Goal: Information Seeking & Learning: Find specific fact

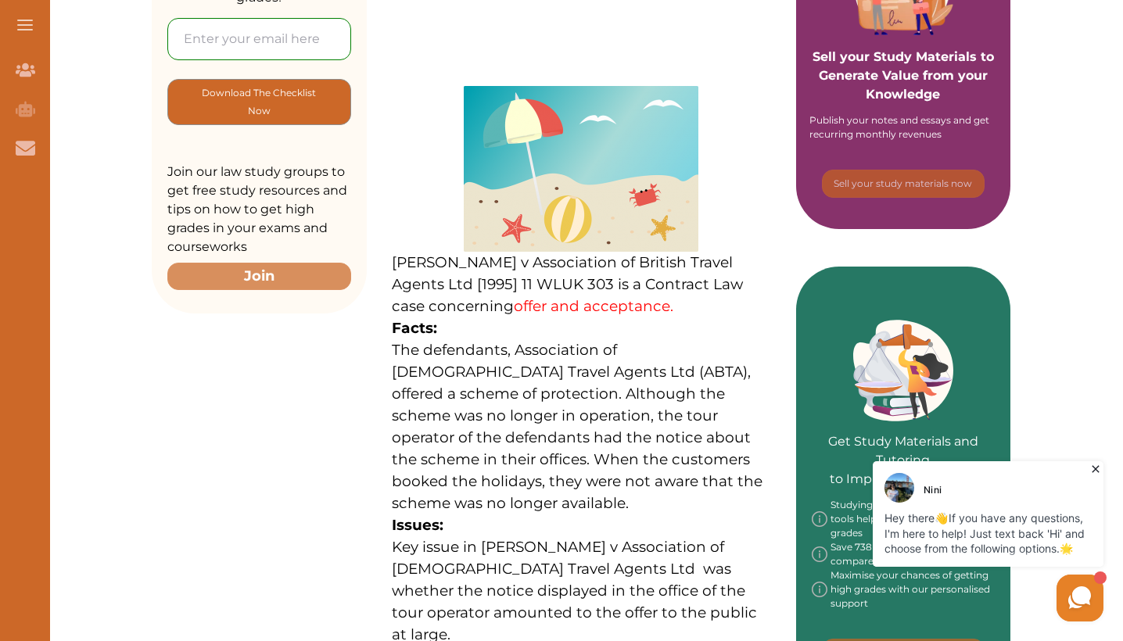
scroll to position [416, 0]
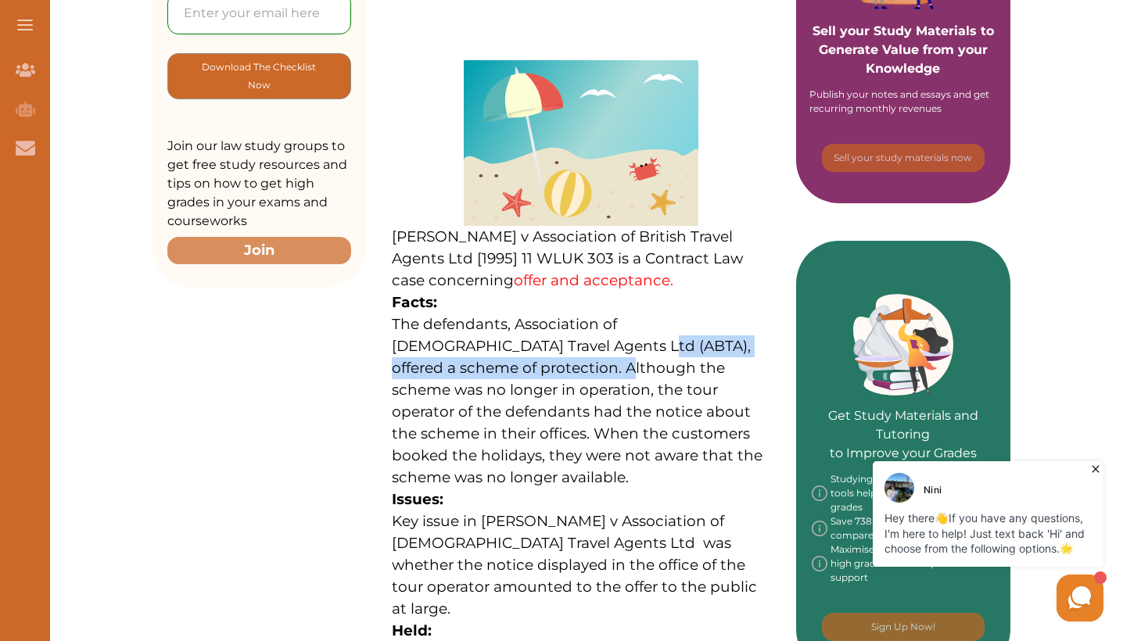
drag, startPoint x: 477, startPoint y: 318, endPoint x: 490, endPoint y: 339, distance: 25.6
click at [490, 339] on span "The defendants, Association of [DEMOGRAPHIC_DATA] Travel Agents Ltd (ABTA), off…" at bounding box center [577, 400] width 371 height 171
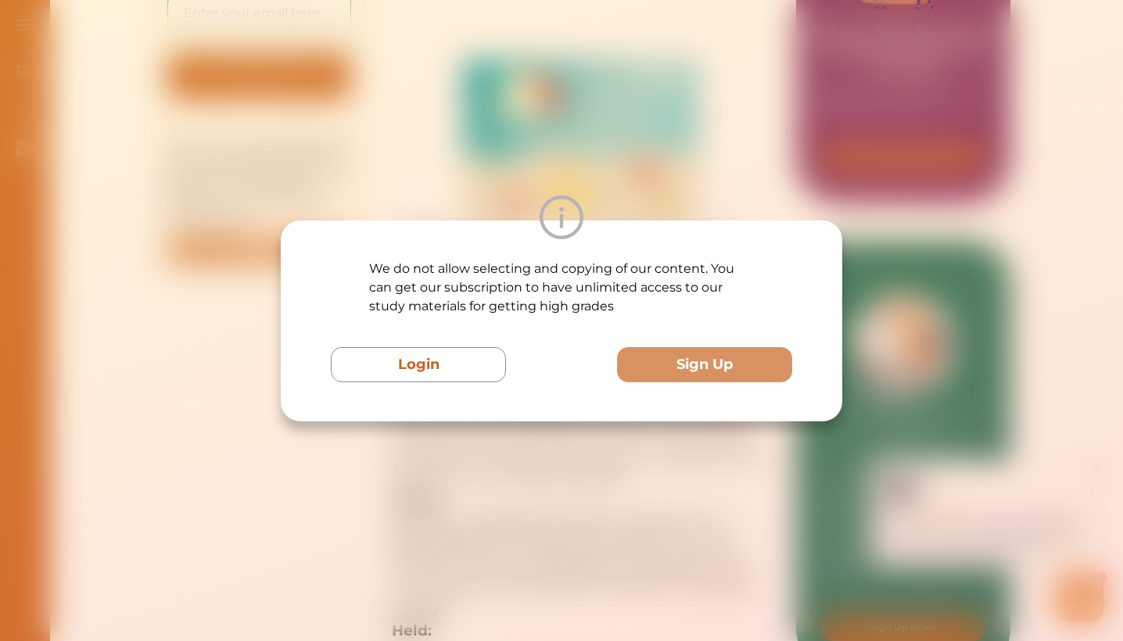
click at [490, 339] on div "We do not allow selecting and copying of our content. You can get our subscript…" at bounding box center [561, 321] width 461 height 123
click at [583, 154] on div "We do not allow selecting and copying of our content. You can get our subscript…" at bounding box center [561, 320] width 1123 height 641
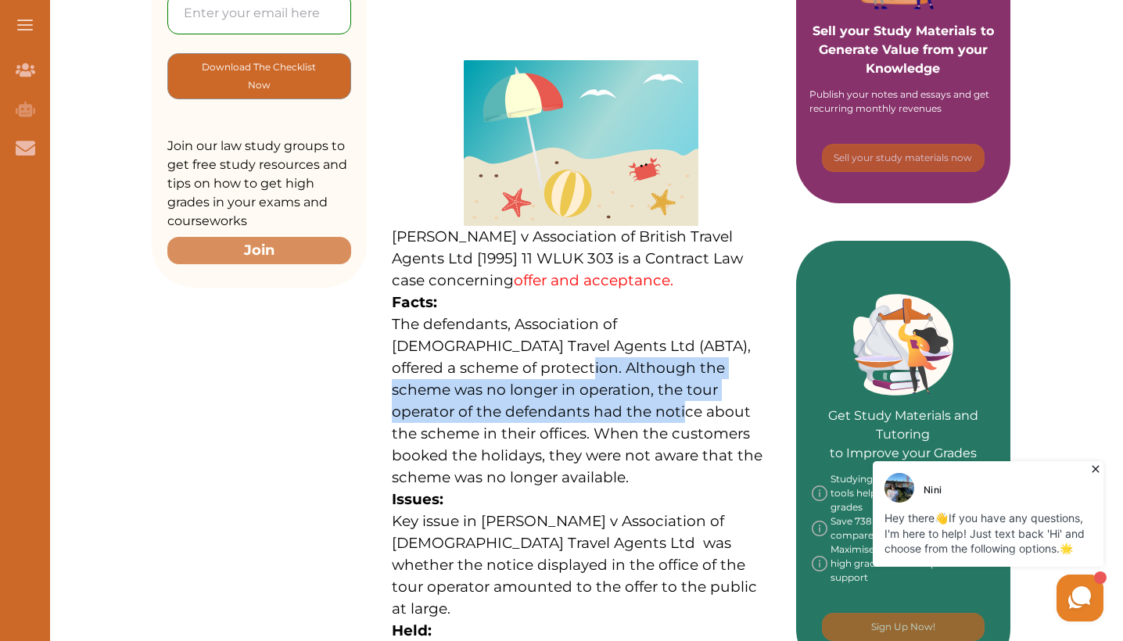
drag, startPoint x: 436, startPoint y: 325, endPoint x: 454, endPoint y: 364, distance: 43.8
click at [454, 364] on p "The defendants, Association of [DEMOGRAPHIC_DATA] Travel Agents Ltd (ABTA), off…" at bounding box center [581, 401] width 379 height 175
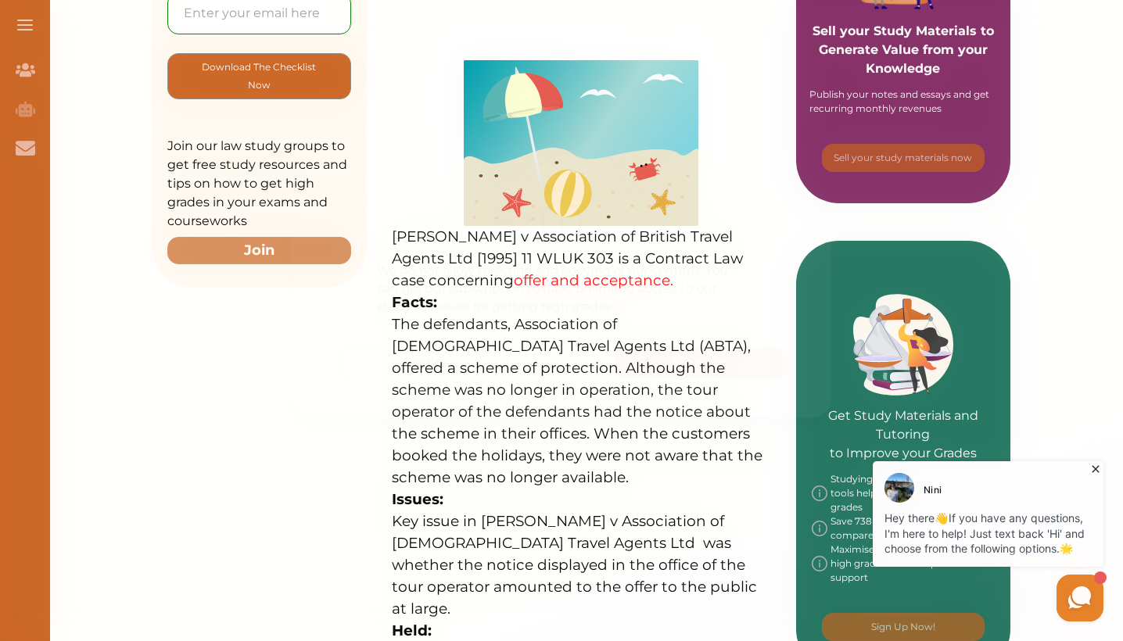
click at [694, 132] on div "We do not allow selecting and copying of our content. You can get our subscript…" at bounding box center [561, 320] width 1123 height 641
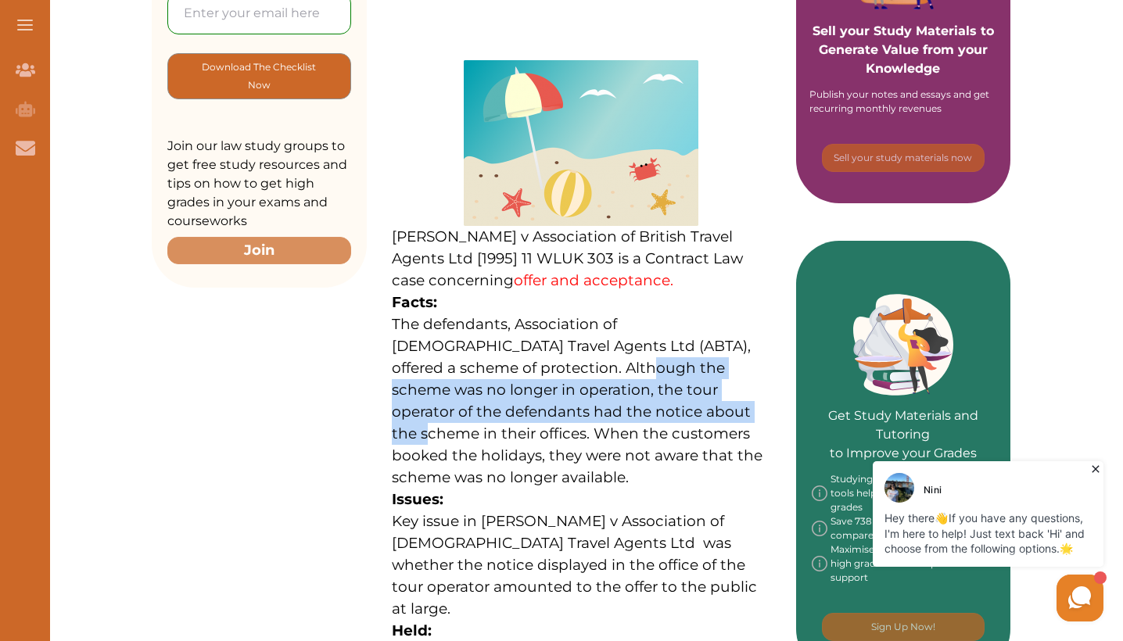
copy span "heme was no longer in operation, the tour operator of the defendants had the no…"
drag, startPoint x: 511, startPoint y: 325, endPoint x: 565, endPoint y: 371, distance: 70.5
click at [565, 371] on span "The defendants, Association of [DEMOGRAPHIC_DATA] Travel Agents Ltd (ABTA), off…" at bounding box center [577, 400] width 371 height 171
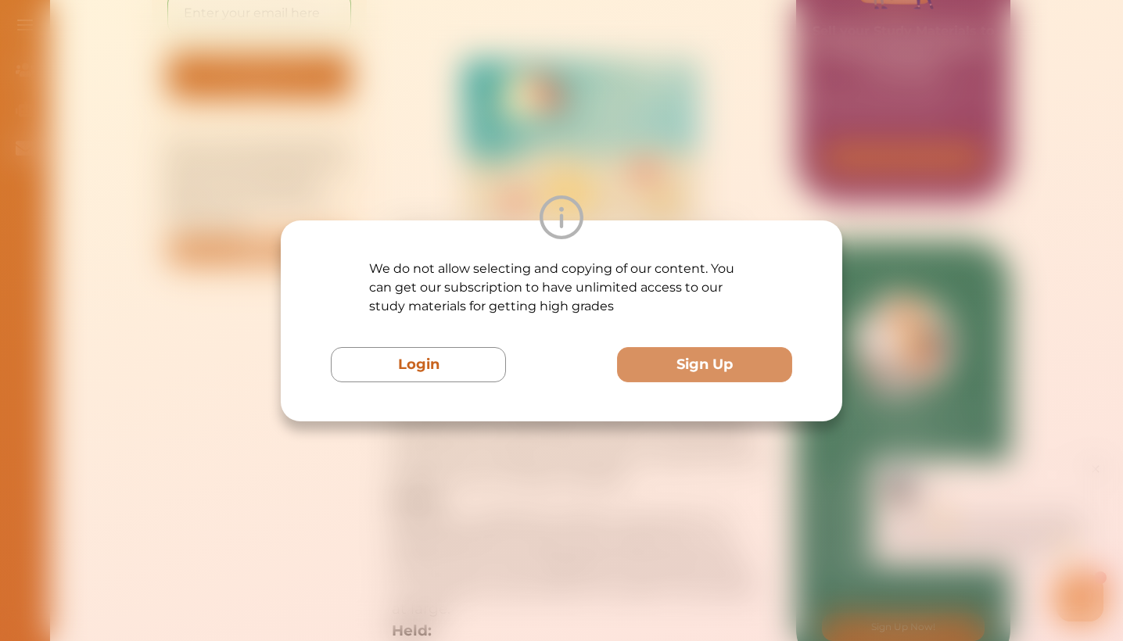
click at [558, 171] on div "We do not allow selecting and copying of our content. You can get our subscript…" at bounding box center [561, 320] width 1123 height 641
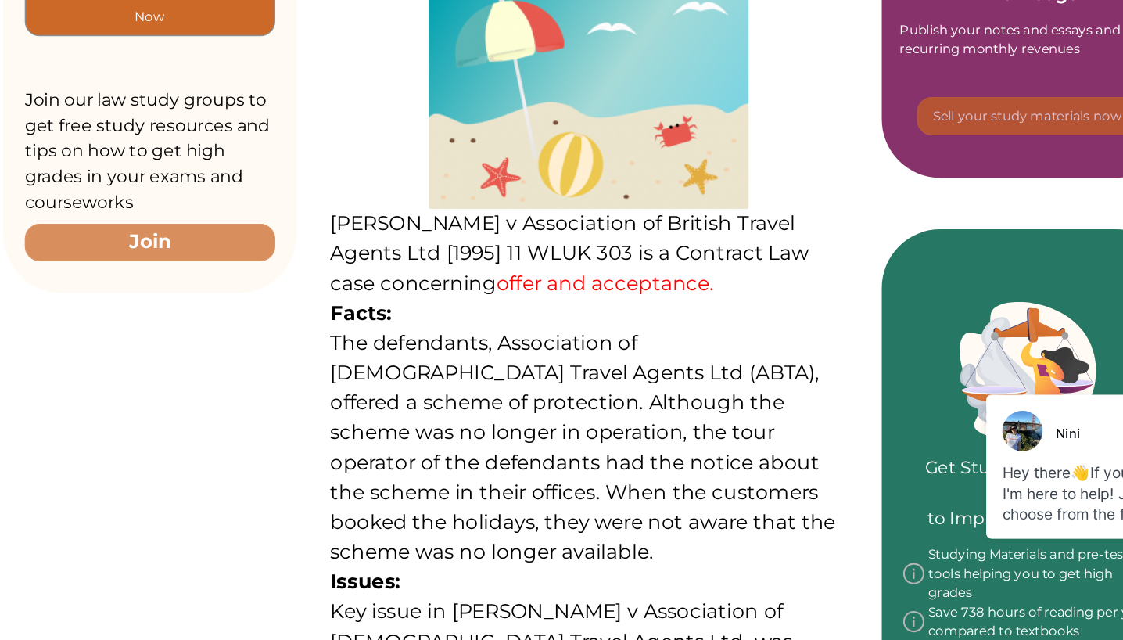
scroll to position [346, 0]
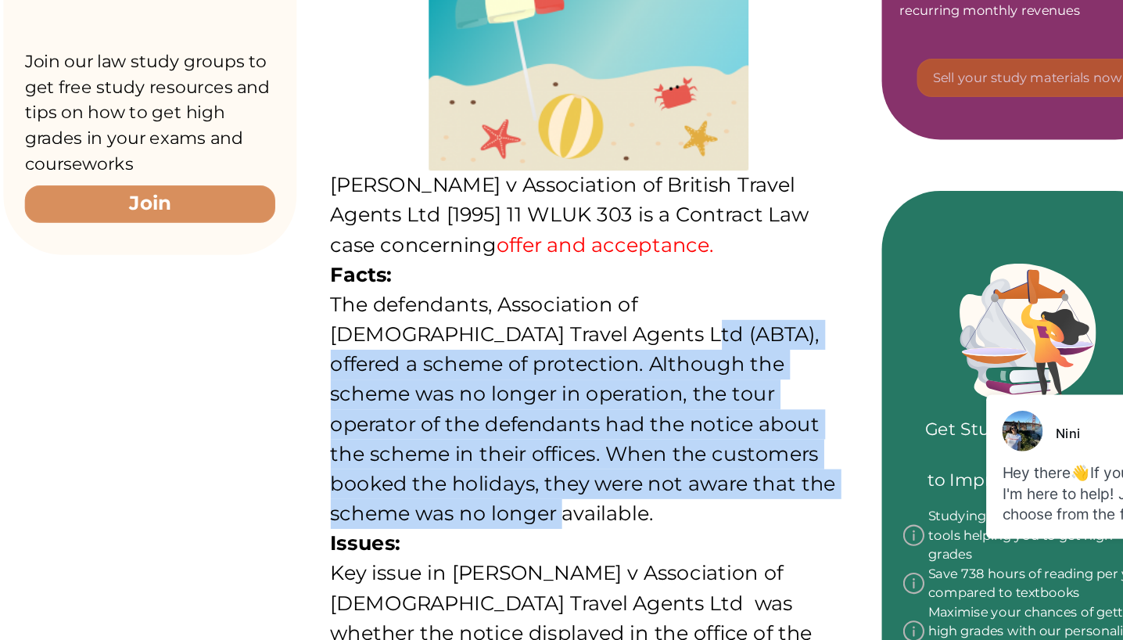
copy span "offered a scheme of protection. Although the scheme was no longer in operation,…"
drag, startPoint x: 328, startPoint y: 210, endPoint x: 597, endPoint y: 316, distance: 289.3
click at [597, 383] on p "The defendants, Association of [DEMOGRAPHIC_DATA] Travel Agents Ltd (ABTA), off…" at bounding box center [581, 470] width 379 height 175
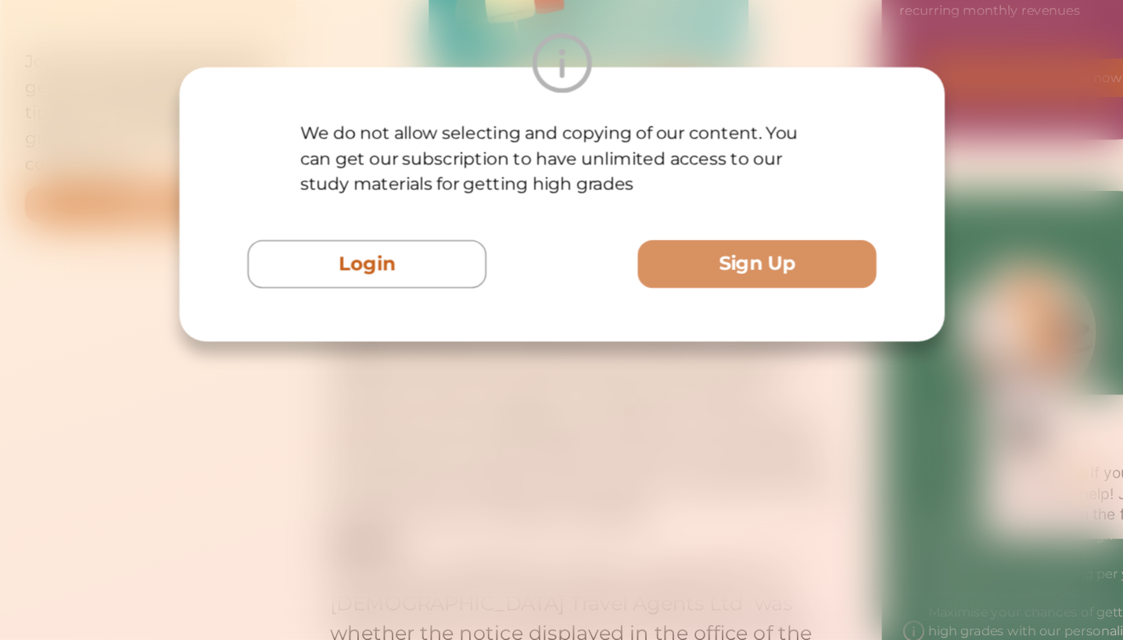
click at [494, 195] on div at bounding box center [562, 217] width 562 height 44
click at [470, 343] on div "We do not allow selecting and copying of our content. You can get our subscript…" at bounding box center [561, 320] width 1123 height 640
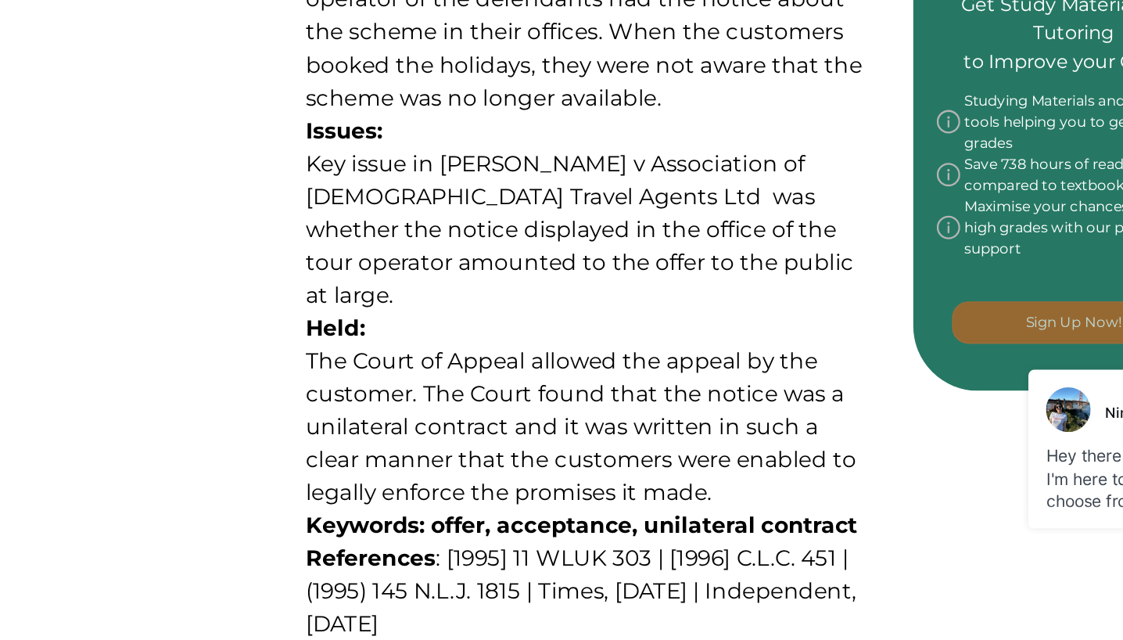
scroll to position [616, 0]
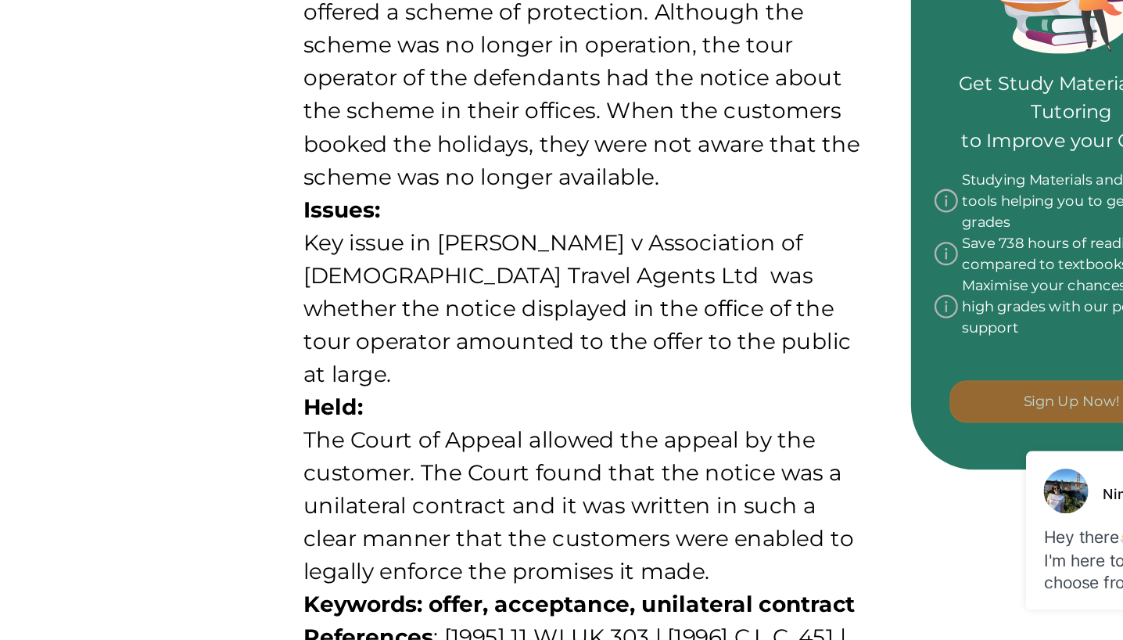
copy span "The Court found that the notice was a unilateral contract and it was written in…"
drag, startPoint x: 279, startPoint y: 224, endPoint x: 438, endPoint y: 289, distance: 171.5
click at [438, 442] on p "The Court of Appeal allowed the appeal by the customer. The Court found that th…" at bounding box center [581, 496] width 379 height 109
